Goal: Task Accomplishment & Management: Manage account settings

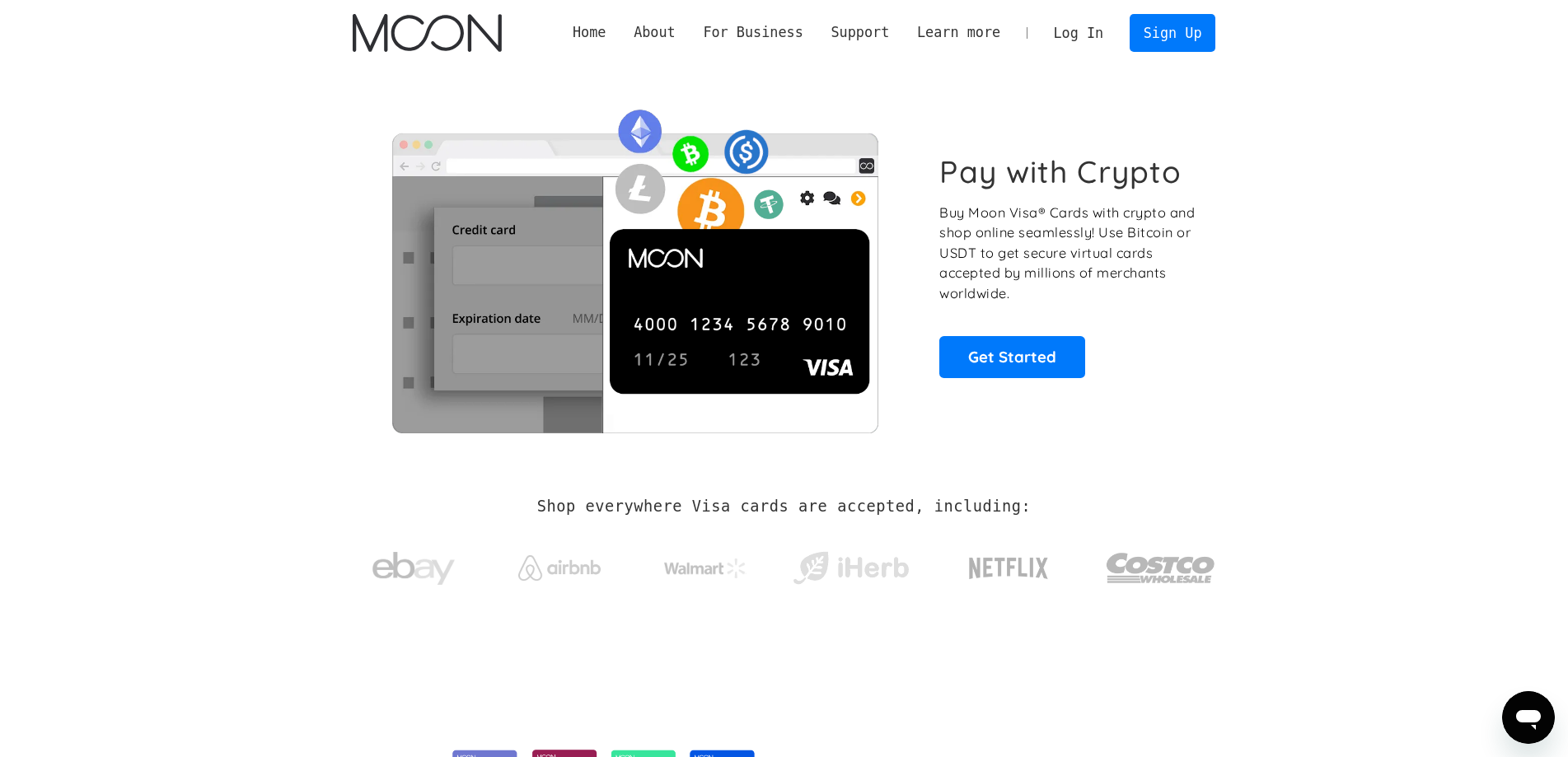
drag, startPoint x: 1252, startPoint y: 335, endPoint x: 1224, endPoint y: 325, distance: 29.7
click at [1252, 335] on section "Pay with Crypto Buy Moon Visa® Cards with crypto and shop online seamlessly! Us…" at bounding box center [784, 265] width 1568 height 400
click at [1095, 28] on link "Log In" at bounding box center [1078, 32] width 77 height 37
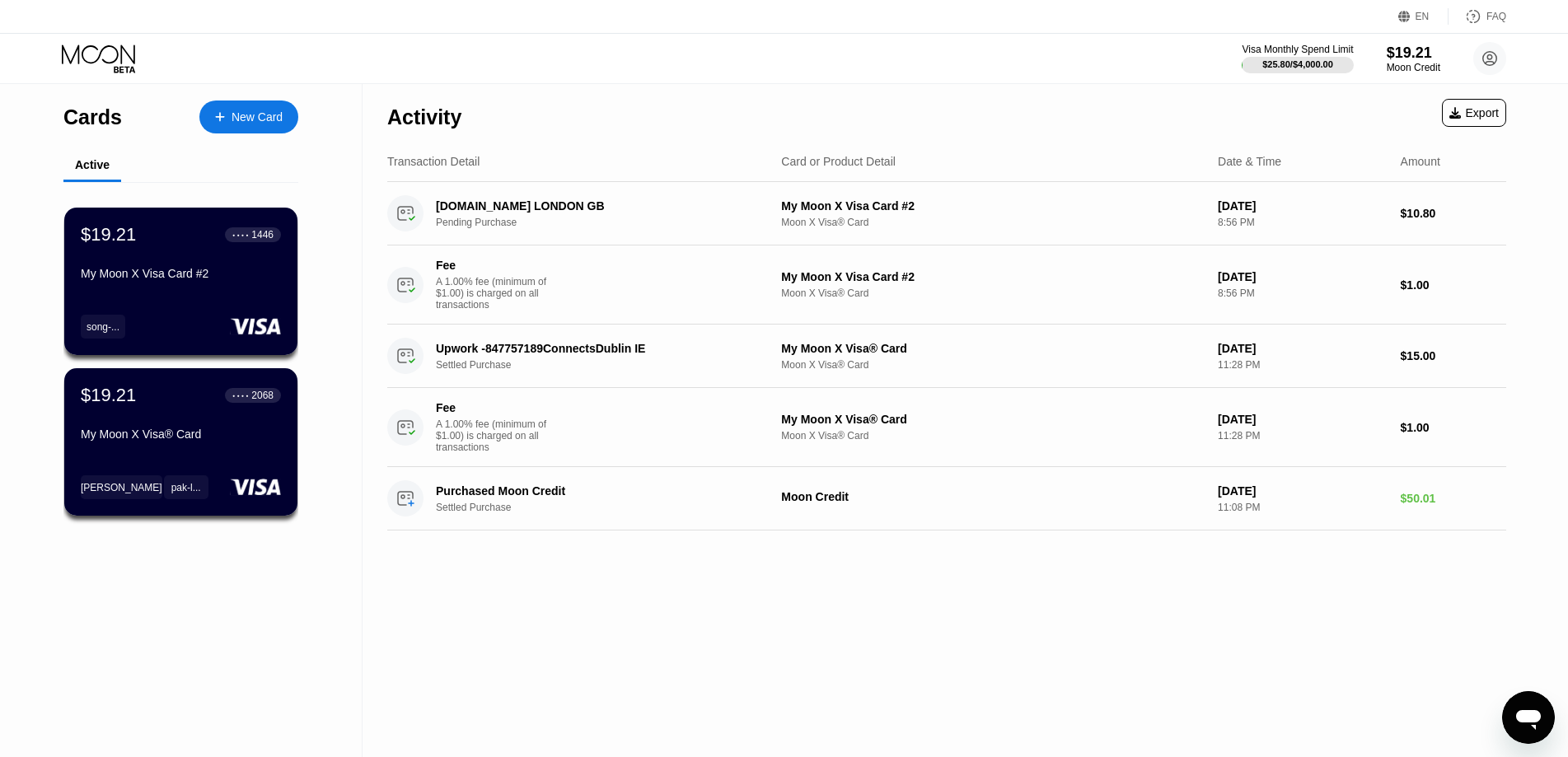
click at [651, 609] on div "Activity Export Transaction Detail Card or Product Detail Date & Time Amount FR…" at bounding box center [946, 420] width 1168 height 673
click at [701, 600] on div "Activity Export Transaction Detail Card or Product Detail Date & Time Amount FR…" at bounding box center [946, 420] width 1168 height 673
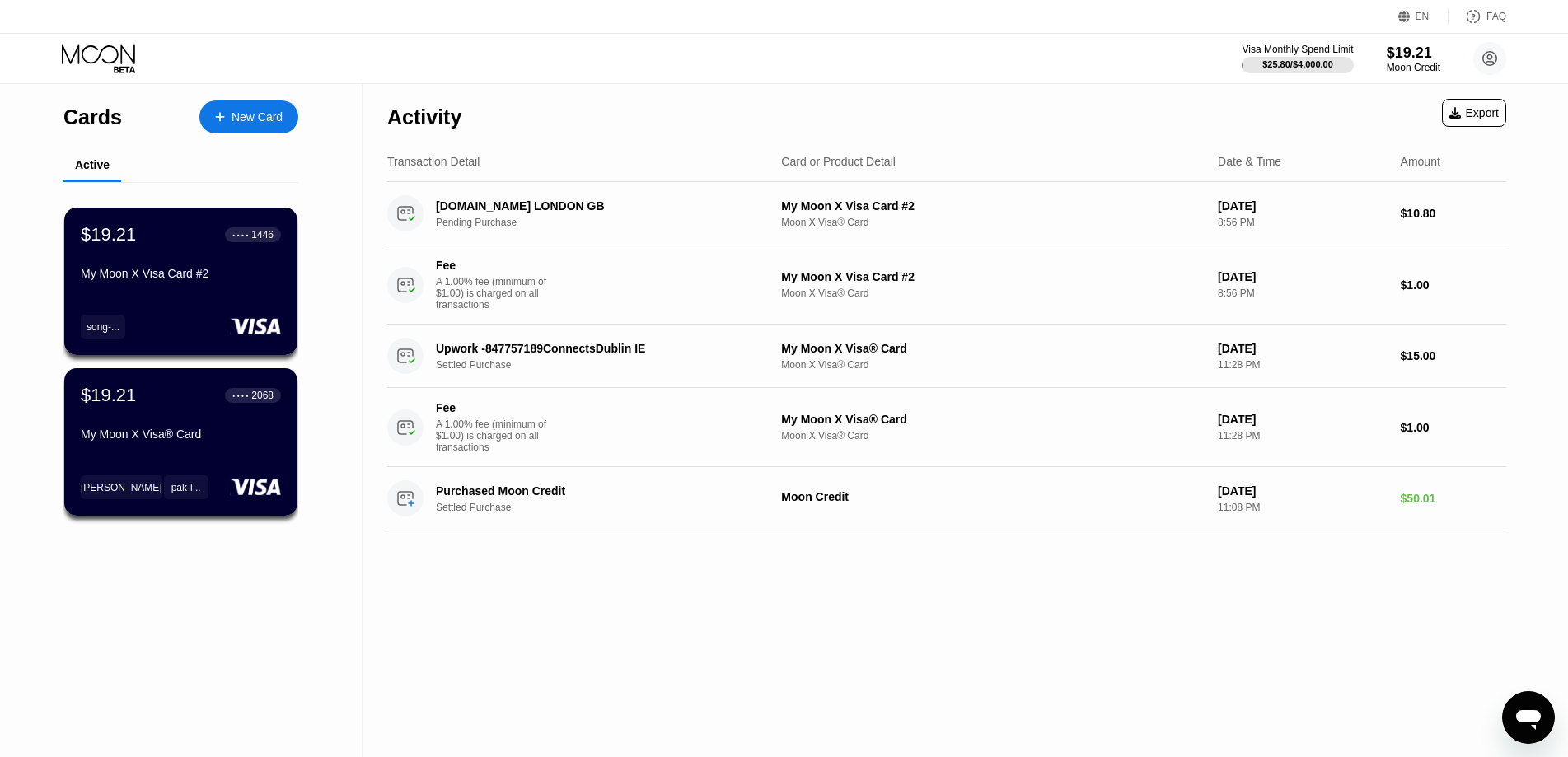
click at [701, 600] on div "Activity Export Transaction Detail Card or Product Detail Date & Time Amount FR…" at bounding box center [946, 420] width 1168 height 673
